Goal: Information Seeking & Learning: Find specific fact

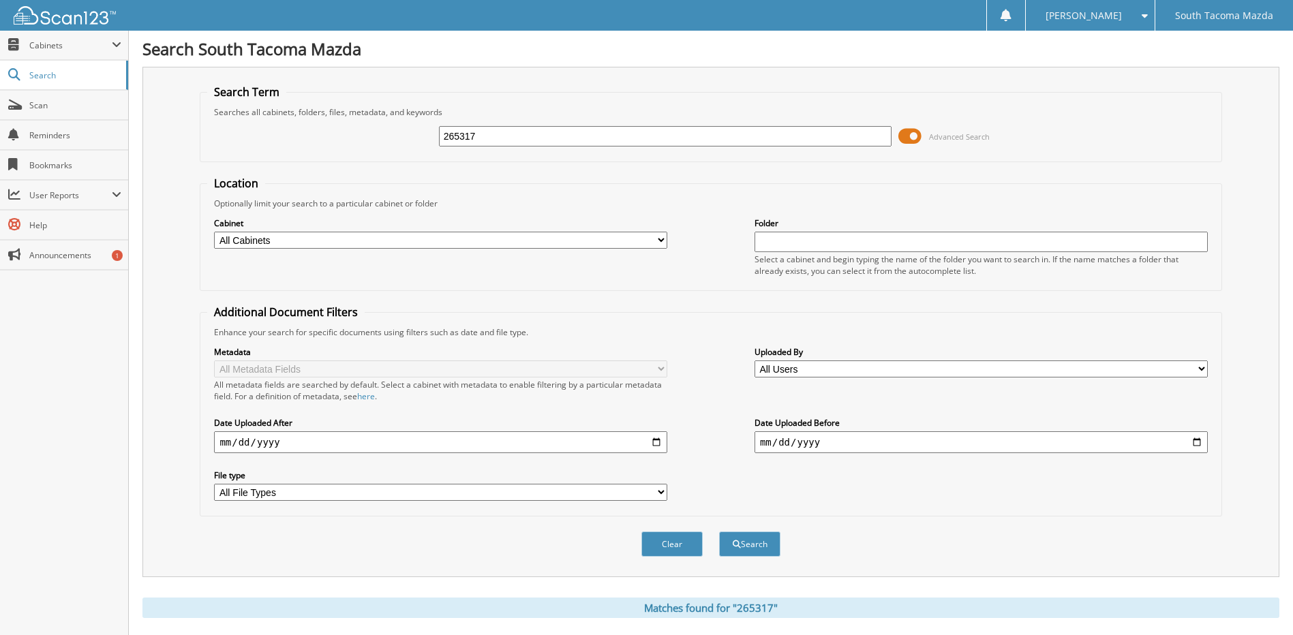
drag, startPoint x: 526, startPoint y: 139, endPoint x: 306, endPoint y: 142, distance: 219.5
click at [306, 142] on div "265317 Advanced Search" at bounding box center [710, 136] width 1007 height 37
type input "269789"
click at [719, 532] on button "Search" at bounding box center [749, 544] width 61 height 25
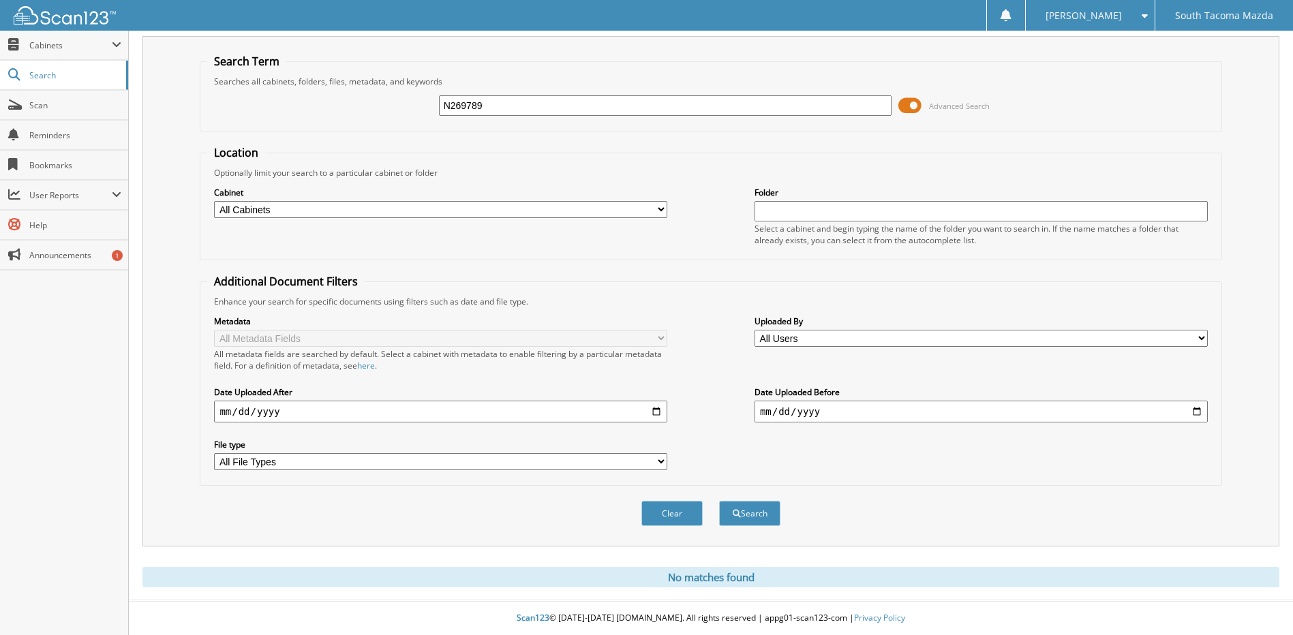
type input "N269789"
click at [719, 501] on button "Search" at bounding box center [749, 513] width 61 height 25
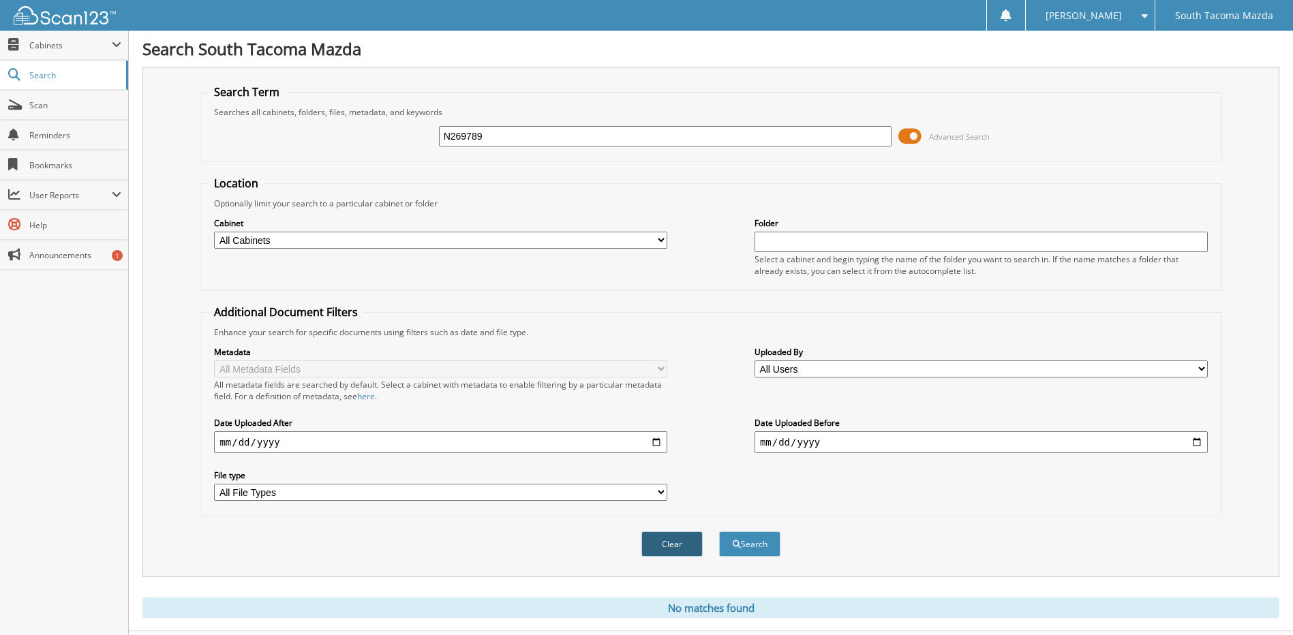
click at [680, 546] on button "Clear" at bounding box center [671, 544] width 61 height 25
